Goal: Transaction & Acquisition: Book appointment/travel/reservation

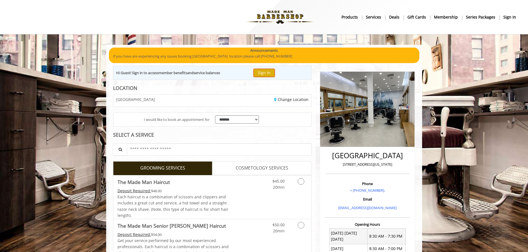
click at [262, 72] on button "Sign In" at bounding box center [264, 73] width 21 height 8
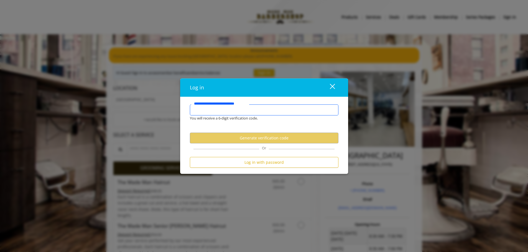
click at [255, 111] on input "**********" at bounding box center [264, 109] width 149 height 11
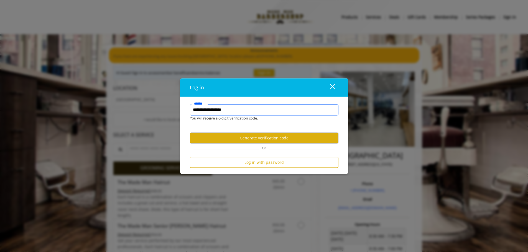
type input "**********"
click at [276, 139] on button "Generate verification code" at bounding box center [264, 138] width 149 height 11
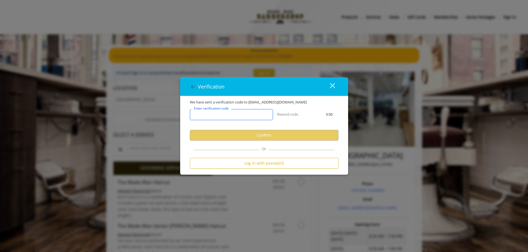
click at [224, 118] on input "Enter verification code" at bounding box center [231, 114] width 83 height 11
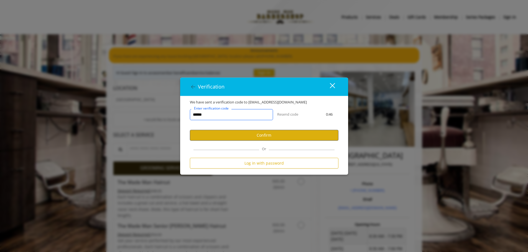
type input "******"
click at [234, 139] on button "Confirm" at bounding box center [264, 135] width 149 height 11
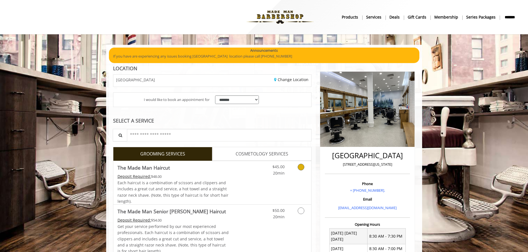
click at [295, 169] on link "Grooming services" at bounding box center [300, 168] width 14 height 15
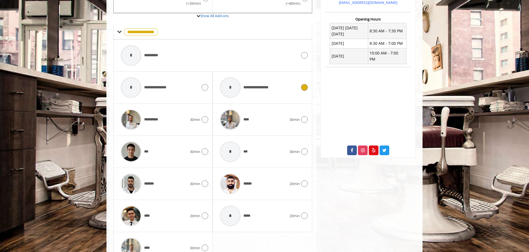
scroll to position [223, 0]
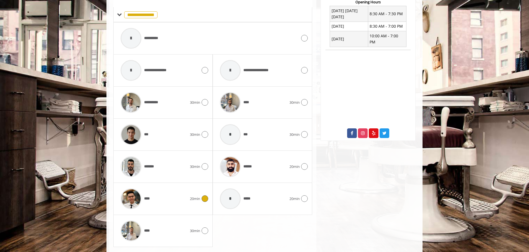
click at [203, 201] on icon at bounding box center [204, 199] width 7 height 7
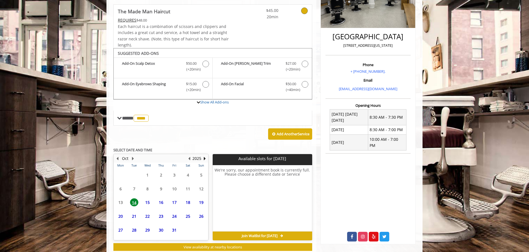
scroll to position [135, 0]
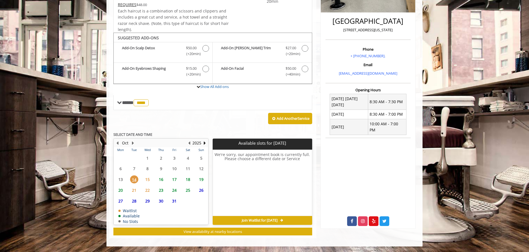
click at [189, 180] on span "18" at bounding box center [188, 180] width 8 height 8
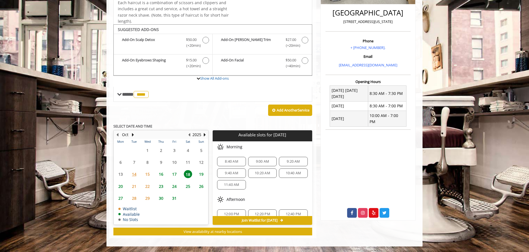
click at [176, 176] on span "17" at bounding box center [174, 174] width 8 height 8
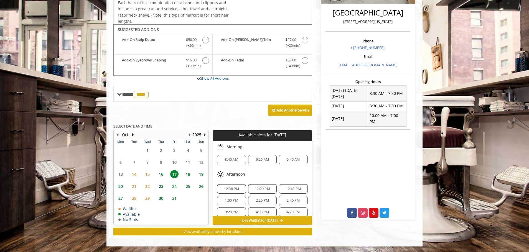
scroll to position [0, 0]
click at [226, 160] on span "8:40 AM" at bounding box center [231, 162] width 13 height 4
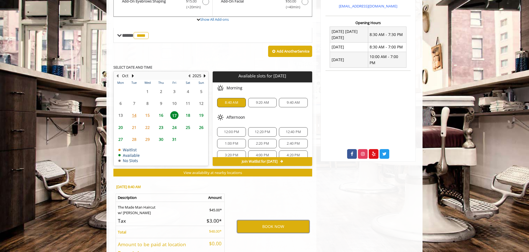
scroll to position [222, 0]
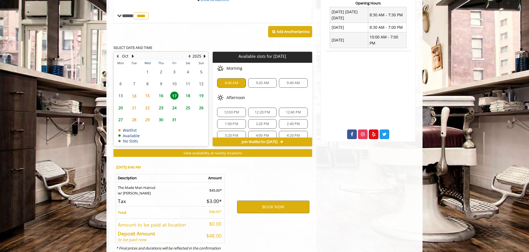
click at [160, 97] on span "16" at bounding box center [161, 96] width 8 height 8
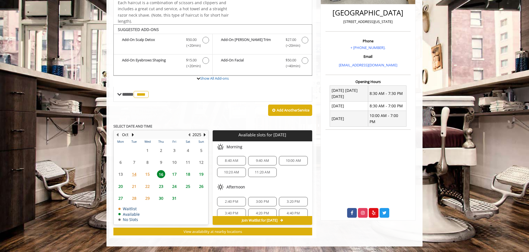
scroll to position [0, 0]
click at [176, 174] on span "17" at bounding box center [174, 174] width 8 height 8
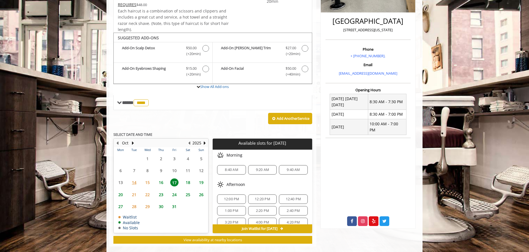
scroll to position [143, 0]
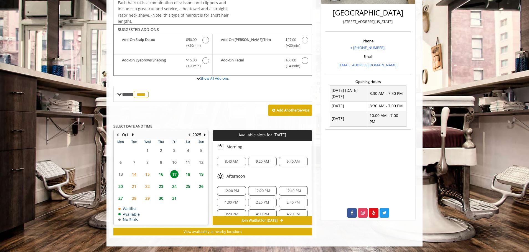
click at [230, 163] on span "8:40 AM" at bounding box center [231, 162] width 13 height 4
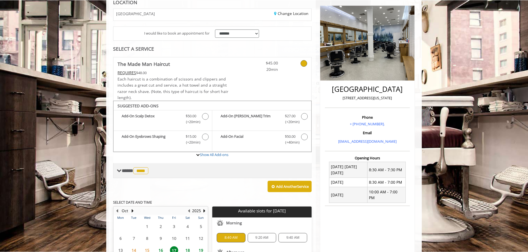
scroll to position [49, 0]
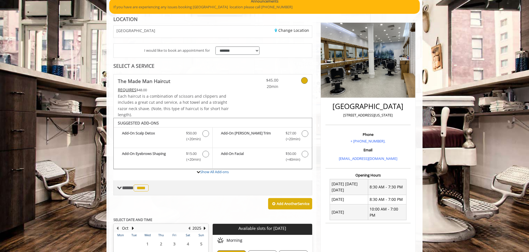
click at [119, 188] on span at bounding box center [119, 188] width 5 height 5
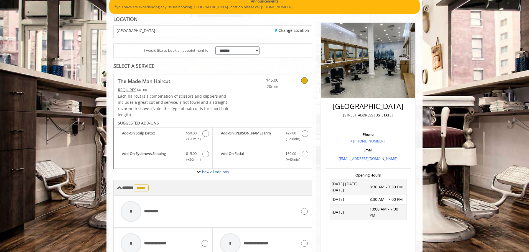
click at [120, 186] on span at bounding box center [119, 188] width 5 height 5
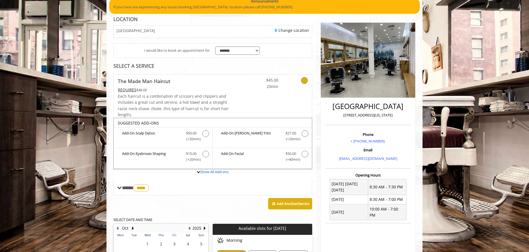
click at [305, 80] on icon at bounding box center [304, 80] width 7 height 7
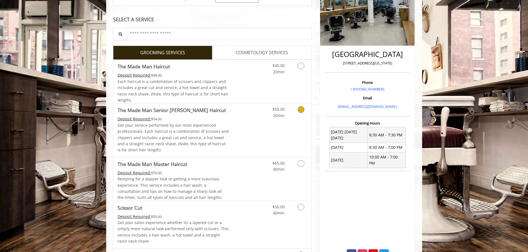
scroll to position [105, 0]
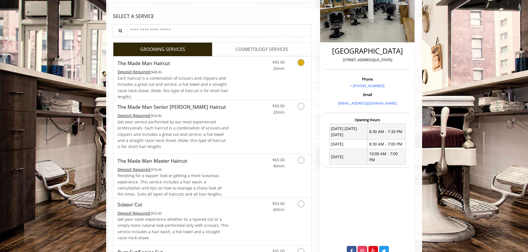
click at [302, 68] on link "Grooming services" at bounding box center [300, 64] width 14 height 15
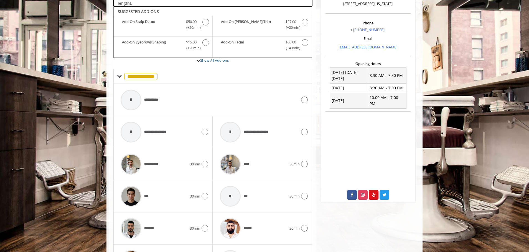
scroll to position [167, 0]
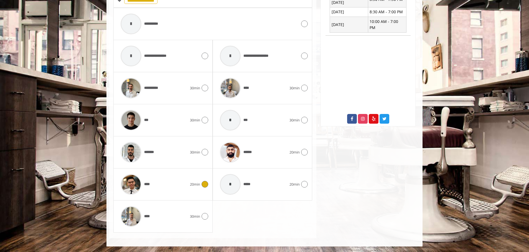
click at [196, 180] on div "**** 20min" at bounding box center [163, 185] width 90 height 26
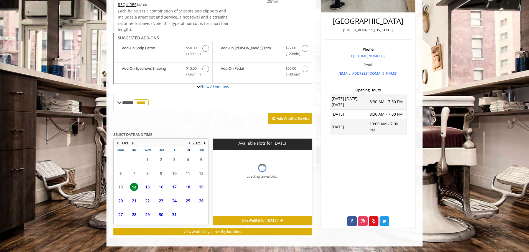
scroll to position [135, 0]
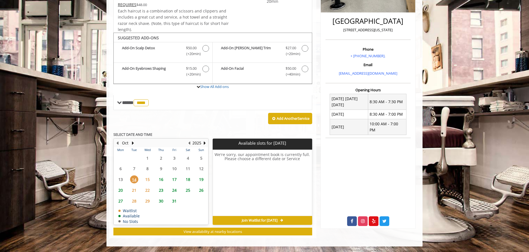
click at [173, 179] on span "17" at bounding box center [174, 180] width 8 height 8
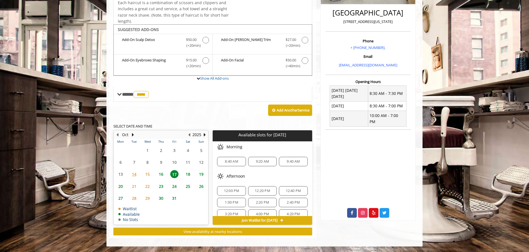
click at [225, 162] on span "8:40 AM" at bounding box center [231, 162] width 13 height 4
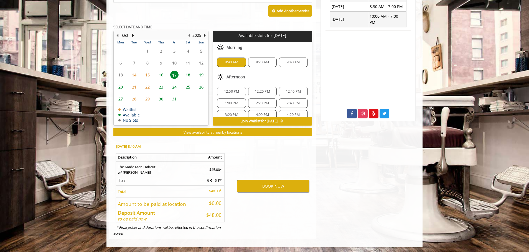
scroll to position [243, 0]
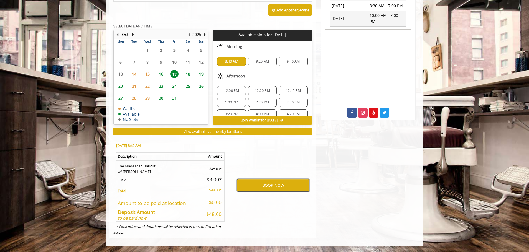
click at [263, 185] on button "BOOK NOW" at bounding box center [273, 185] width 72 height 13
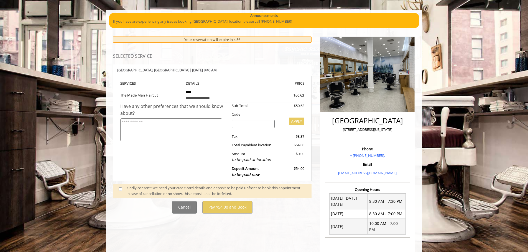
scroll to position [55, 0]
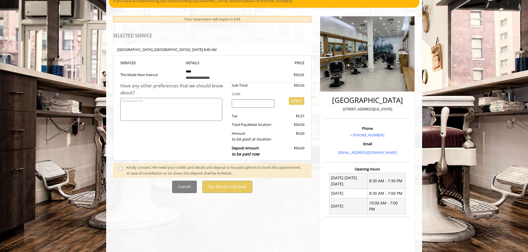
click at [241, 101] on input "search" at bounding box center [253, 103] width 43 height 8
click at [177, 141] on div "Have any other preferences that we should know about?" at bounding box center [174, 122] width 108 height 78
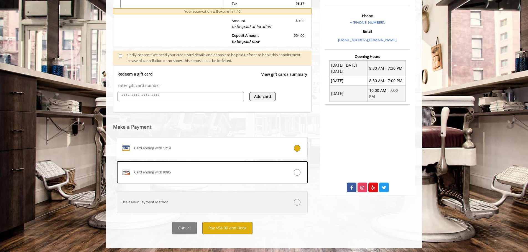
scroll to position [170, 0]
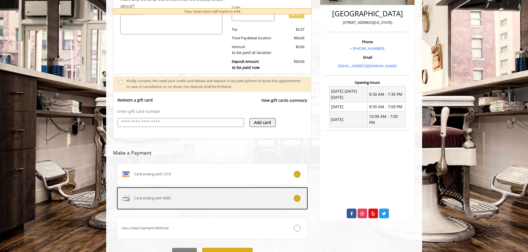
click at [299, 203] on label "Card ending with 9095" at bounding box center [212, 199] width 191 height 22
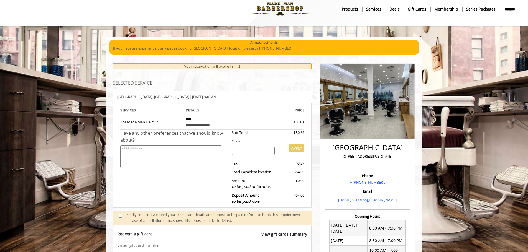
scroll to position [28, 0]
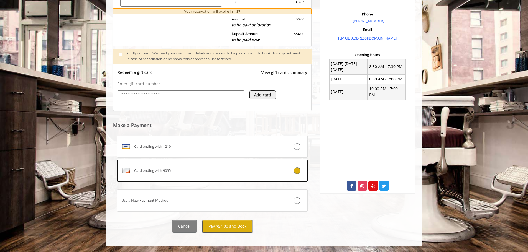
click at [227, 226] on button "Pay $54.00 and Book" at bounding box center [227, 227] width 50 height 12
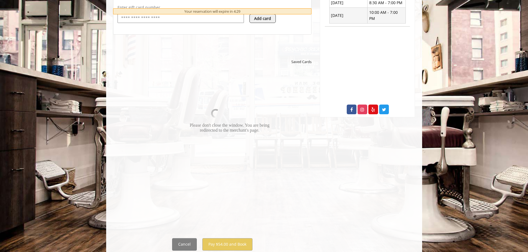
scroll to position [264, 0]
